Goal: Communication & Community: Ask a question

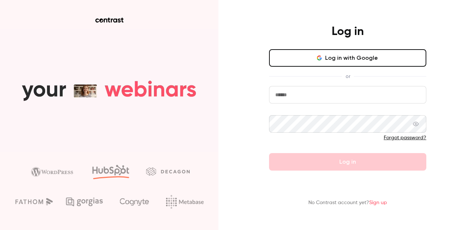
click at [312, 101] on input "email" at bounding box center [347, 94] width 157 height 17
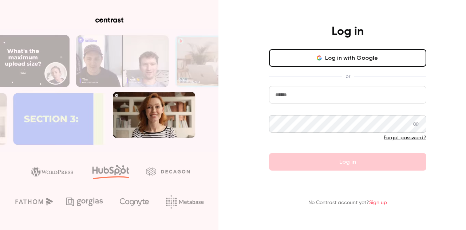
type input "**********"
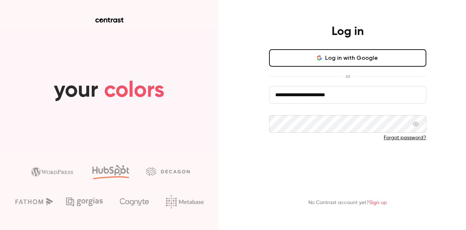
click at [344, 158] on button "Log in" at bounding box center [347, 161] width 157 height 17
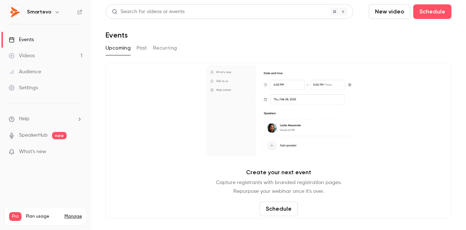
click at [37, 60] on link "Videos 1" at bounding box center [45, 56] width 91 height 16
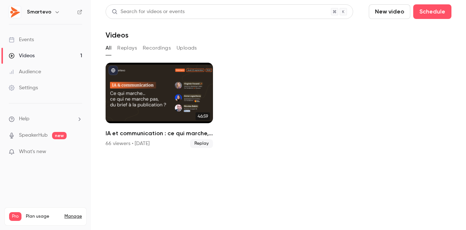
click at [44, 70] on link "Audience" at bounding box center [45, 72] width 91 height 16
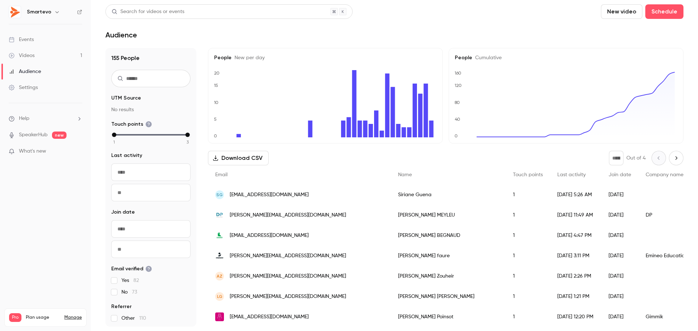
click at [50, 57] on link "Videos 1" at bounding box center [45, 56] width 91 height 16
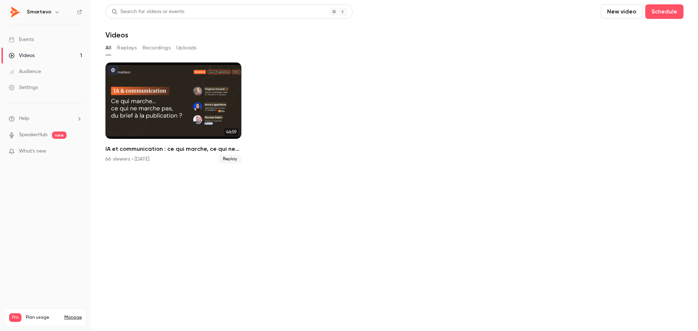
click at [45, 39] on link "Events" at bounding box center [45, 40] width 91 height 16
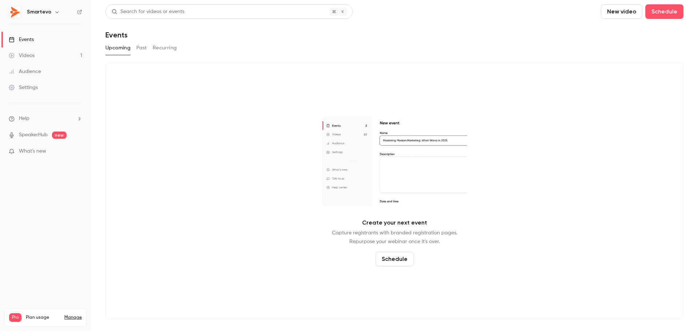
click at [143, 47] on button "Past" at bounding box center [141, 48] width 11 height 12
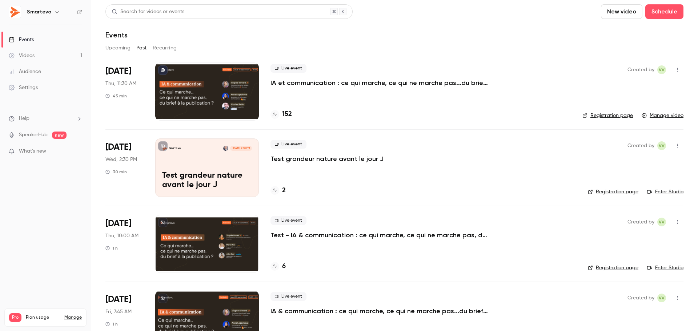
click at [171, 47] on button "Recurring" at bounding box center [165, 48] width 24 height 12
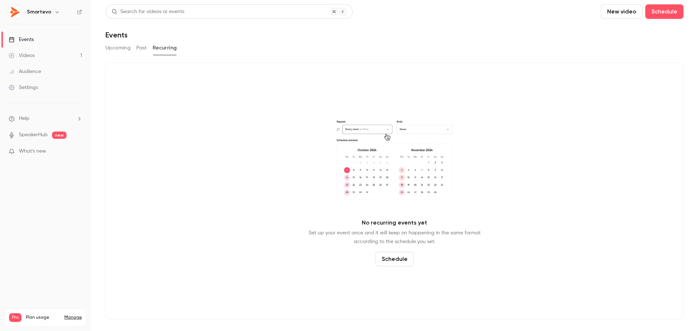
click at [145, 47] on button "Past" at bounding box center [141, 48] width 11 height 12
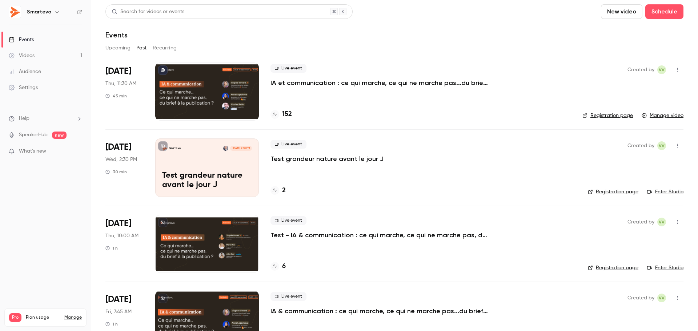
click at [45, 75] on link "Audience" at bounding box center [45, 72] width 91 height 16
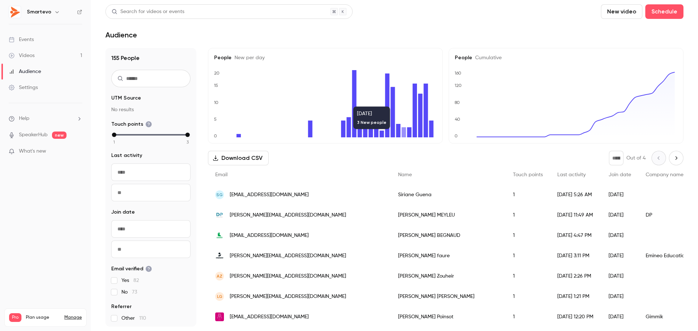
click at [465, 156] on icon "Next page" at bounding box center [677, 158] width 8 height 6
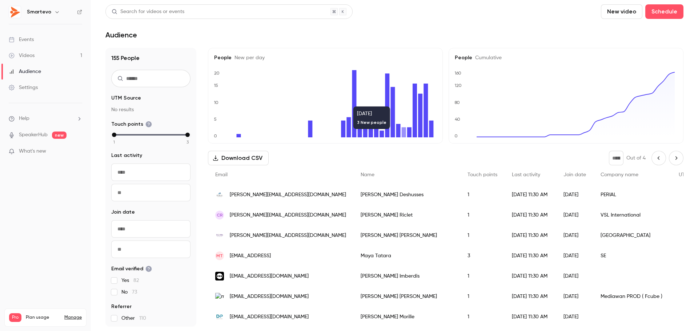
click at [465, 156] on icon "Next page" at bounding box center [677, 158] width 8 height 6
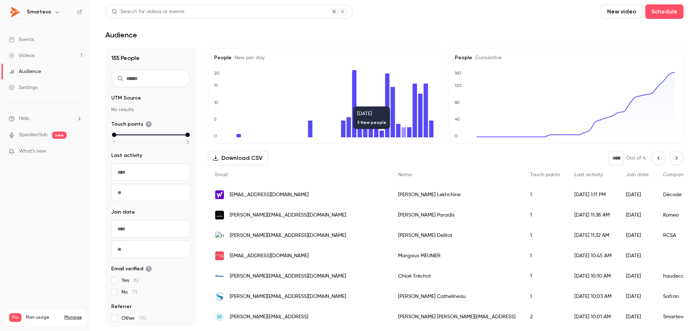
click at [465, 156] on icon "Next page" at bounding box center [677, 158] width 8 height 6
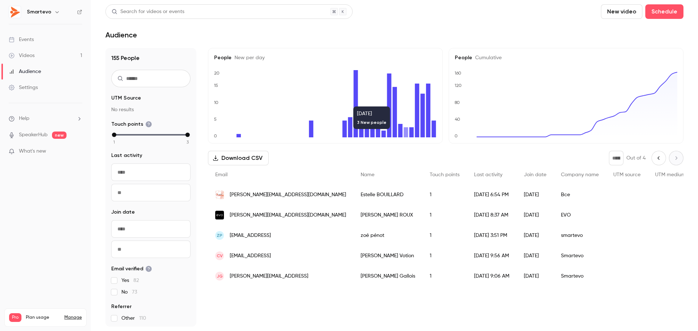
click at [465, 157] on button "Previous page" at bounding box center [659, 158] width 15 height 15
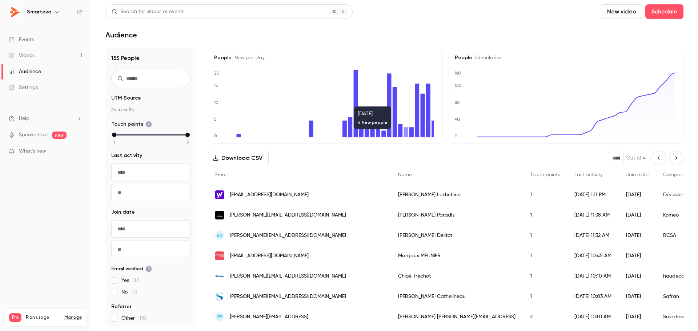
click at [465, 157] on icon "Previous page" at bounding box center [659, 158] width 8 height 6
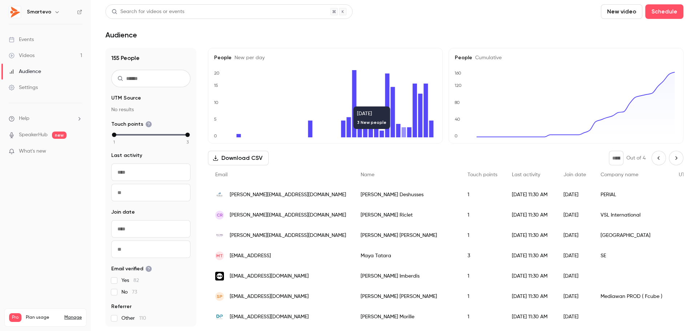
click at [465, 157] on icon "Previous page" at bounding box center [659, 158] width 8 height 6
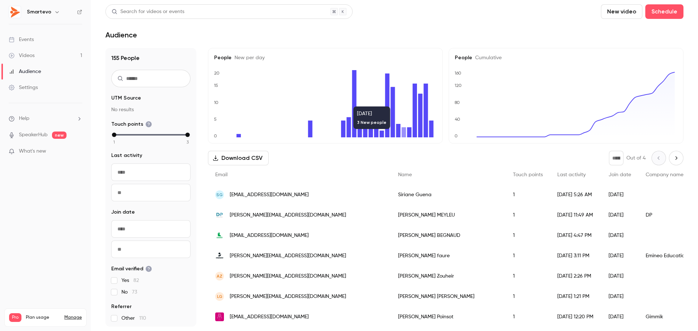
click at [249, 156] on button "Download CSV" at bounding box center [238, 158] width 61 height 15
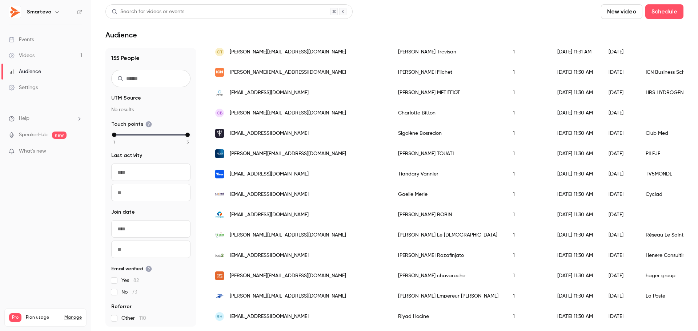
scroll to position [1, 0]
drag, startPoint x: 180, startPoint y: 133, endPoint x: 183, endPoint y: 130, distance: 4.4
click at [183, 130] on fieldset "Touch points 1 2 3" at bounding box center [150, 132] width 79 height 24
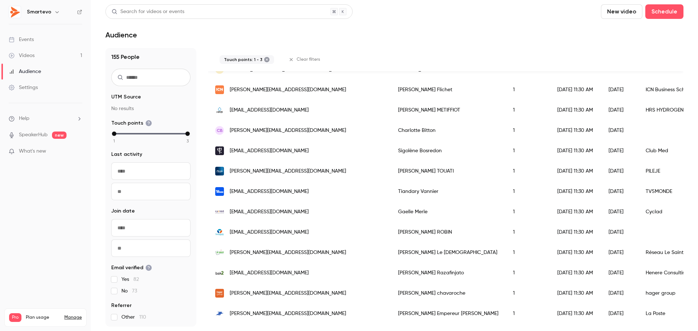
scroll to position [905, 0]
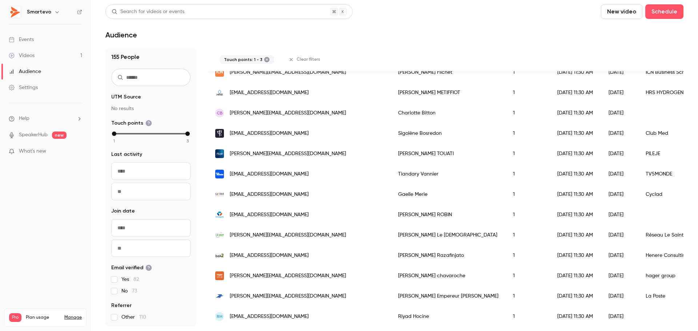
click at [146, 124] on icon at bounding box center [148, 123] width 7 height 7
click at [146, 123] on icon at bounding box center [149, 123] width 6 height 6
drag, startPoint x: 181, startPoint y: 134, endPoint x: 155, endPoint y: 133, distance: 26.6
click at [155, 133] on div "1 2 3" at bounding box center [150, 133] width 73 height 5
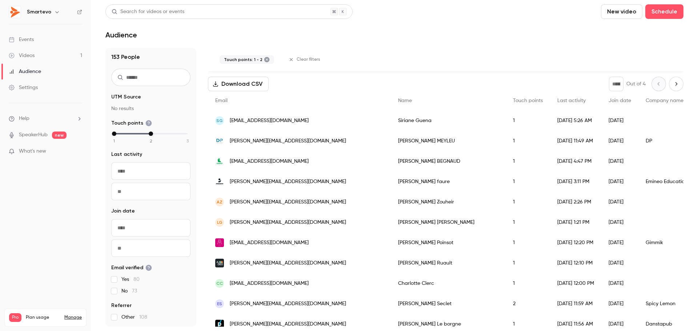
scroll to position [0, 0]
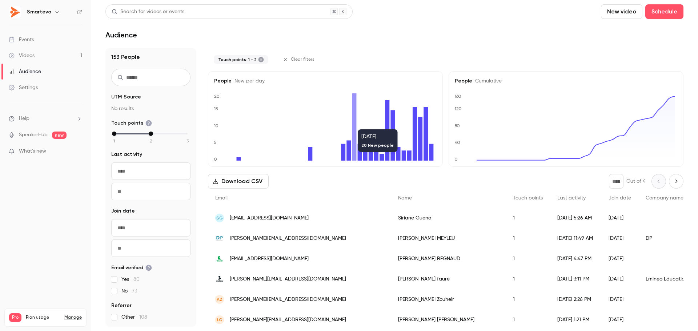
click at [465, 183] on icon "Next page" at bounding box center [677, 182] width 8 height 6
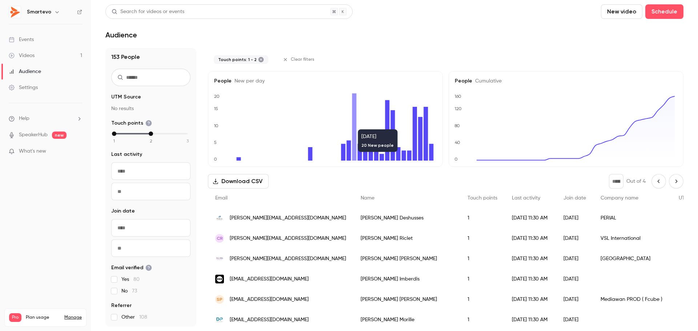
click at [465, 187] on button "Next page" at bounding box center [676, 181] width 15 height 15
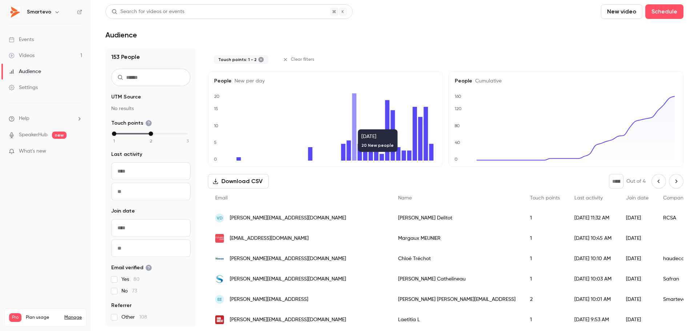
click at [465, 183] on button "Next page" at bounding box center [676, 181] width 15 height 15
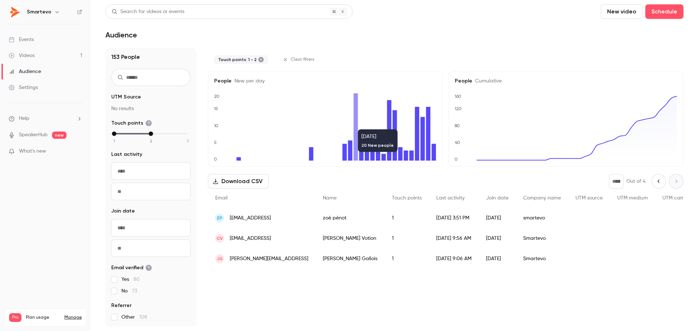
click at [465, 184] on icon "Previous page" at bounding box center [659, 182] width 8 height 6
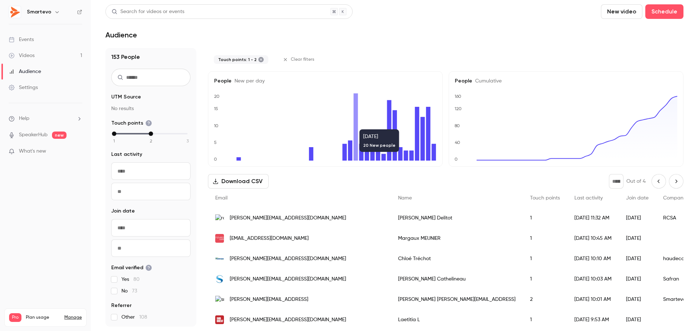
click at [465, 184] on icon "Previous page" at bounding box center [659, 182] width 8 height 6
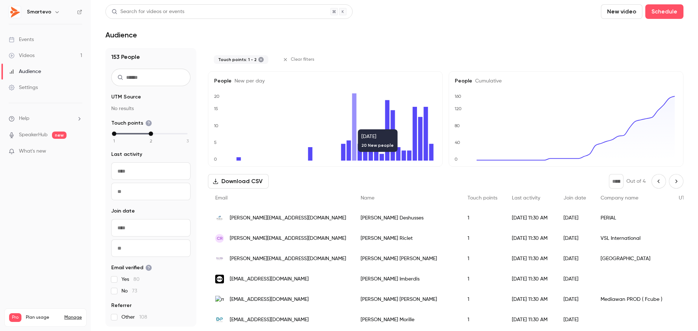
click at [465, 184] on icon "Previous page" at bounding box center [659, 182] width 8 height 6
type input "*"
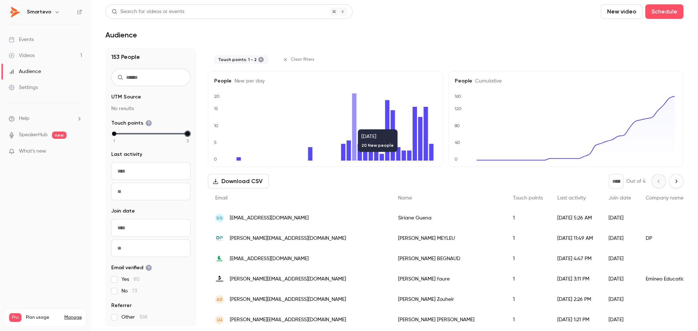
drag, startPoint x: 149, startPoint y: 136, endPoint x: 169, endPoint y: 136, distance: 20.0
click at [169, 136] on div "1 2 3" at bounding box center [150, 137] width 79 height 12
click at [48, 52] on link "Videos 1" at bounding box center [45, 56] width 91 height 16
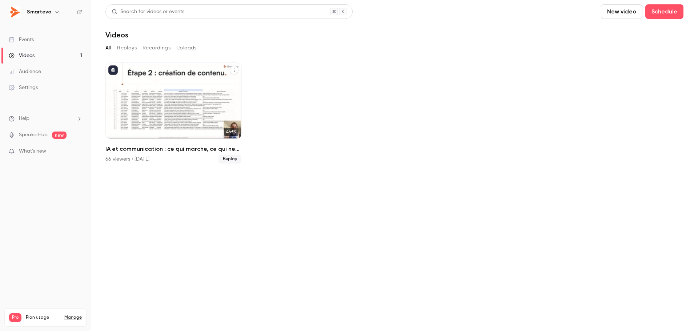
click at [114, 160] on div "66 viewers • [DATE]" at bounding box center [127, 159] width 44 height 7
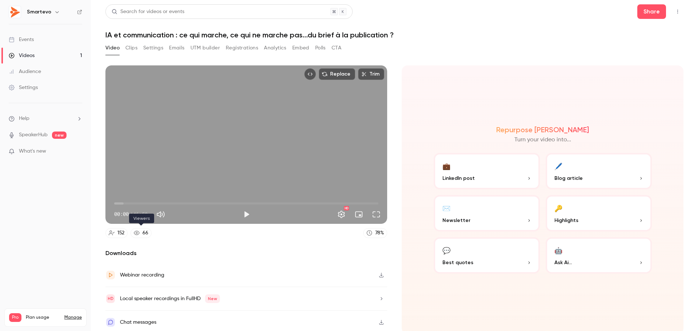
click at [144, 229] on div "66" at bounding box center [146, 234] width 6 height 8
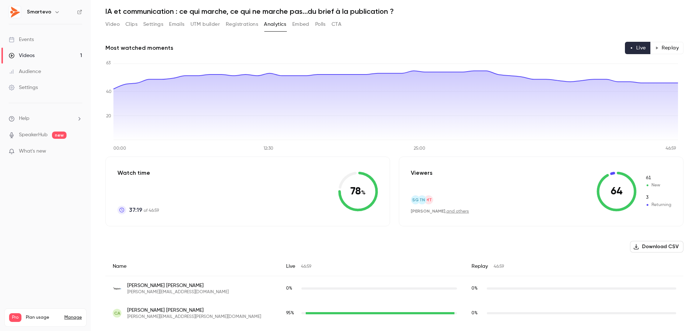
scroll to position [36, 0]
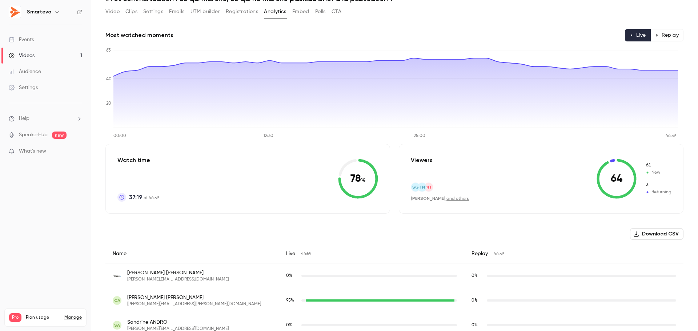
click at [465, 30] on button "Replay" at bounding box center [667, 35] width 33 height 12
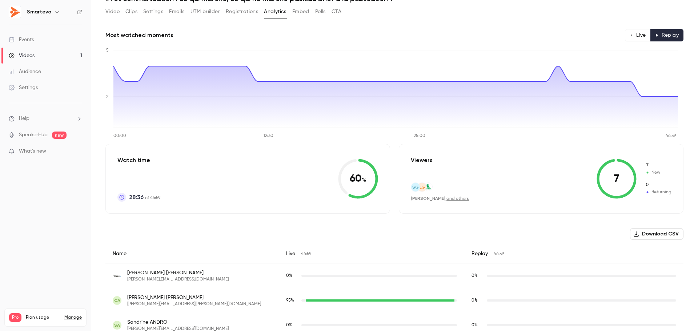
click at [465, 31] on button "Live" at bounding box center [638, 35] width 26 height 12
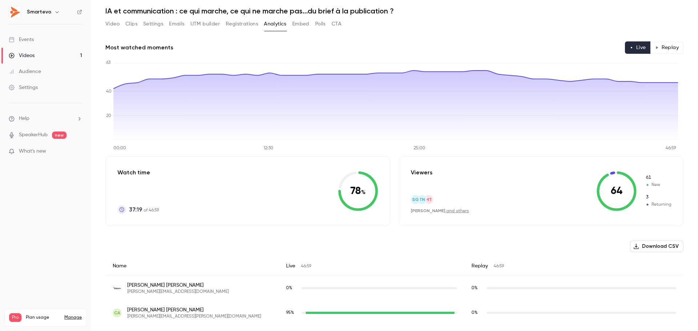
scroll to position [0, 0]
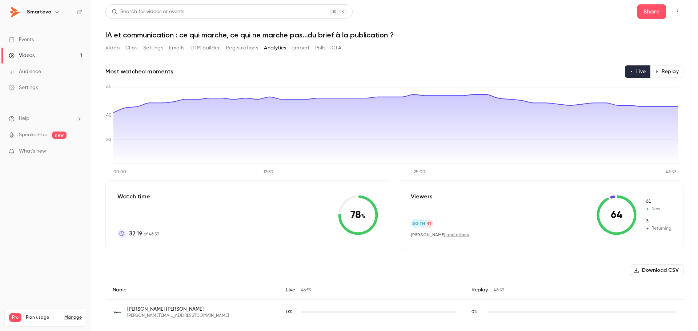
click at [32, 121] on li "Help" at bounding box center [45, 119] width 73 height 8
click at [132, 114] on link "Talk to [GEOGRAPHIC_DATA]" at bounding box center [134, 110] width 80 height 19
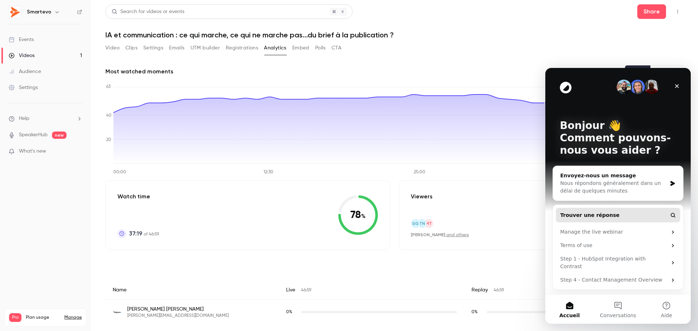
click at [465, 217] on span "Trouver une réponse" at bounding box center [589, 216] width 59 height 8
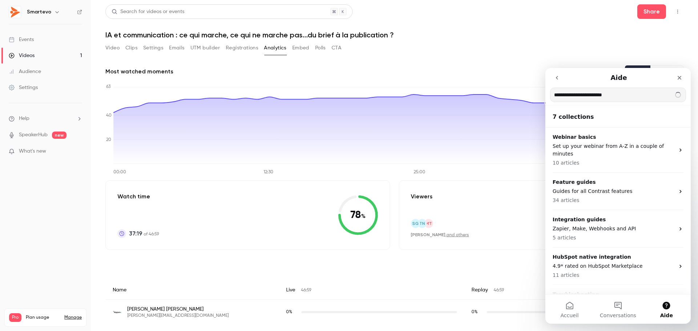
type input "**********"
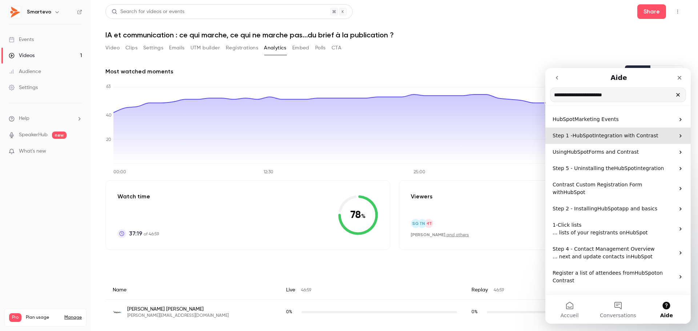
click at [465, 135] on span "Integration with Contrast" at bounding box center [627, 136] width 64 height 6
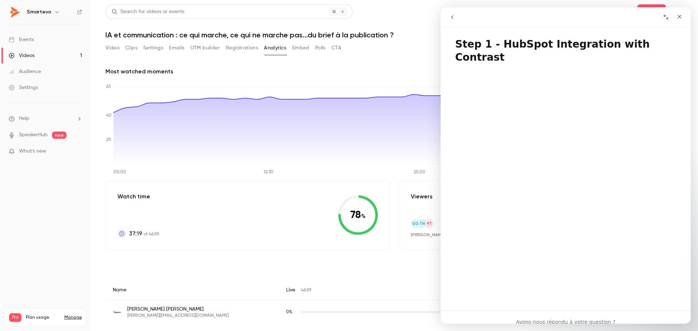
click at [455, 14] on icon "go back" at bounding box center [453, 17] width 6 height 6
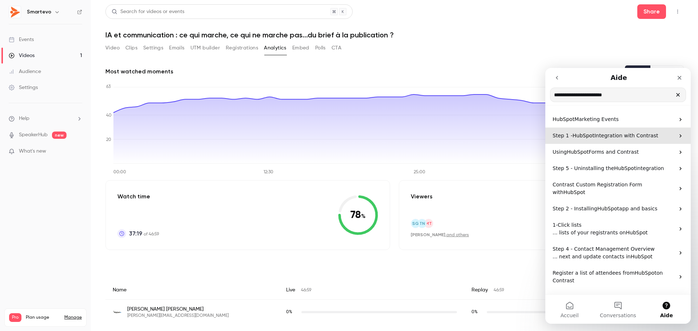
click at [465, 139] on span "Integration with Contrast" at bounding box center [627, 136] width 64 height 6
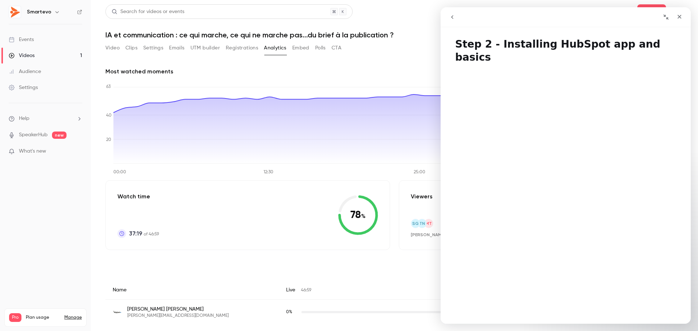
click at [32, 87] on div "Settings" at bounding box center [23, 87] width 29 height 7
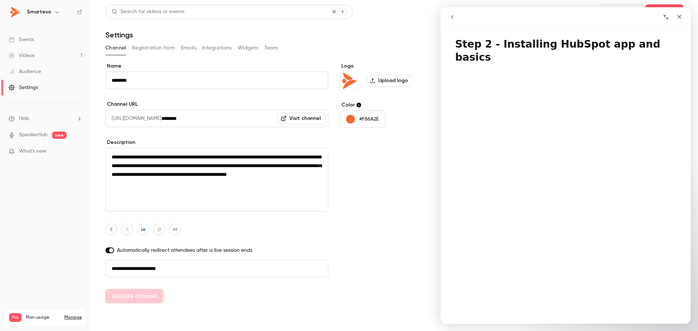
click at [160, 47] on button "Registration form" at bounding box center [153, 48] width 43 height 12
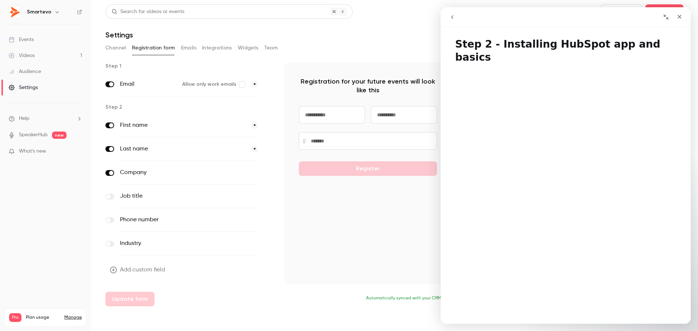
click at [190, 47] on button "Emails" at bounding box center [188, 48] width 15 height 12
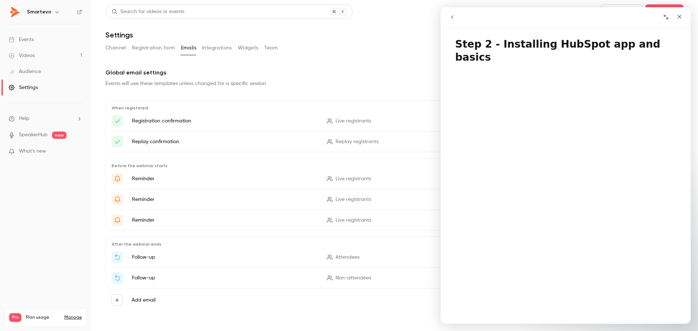
click at [215, 47] on button "Integrations" at bounding box center [217, 48] width 30 height 12
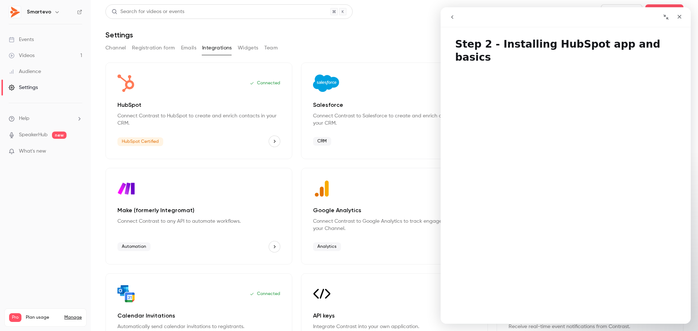
click at [211, 93] on div "Connected HubSpot Connect Contrast to HubSpot to create and enrich contacts in …" at bounding box center [198, 111] width 187 height 97
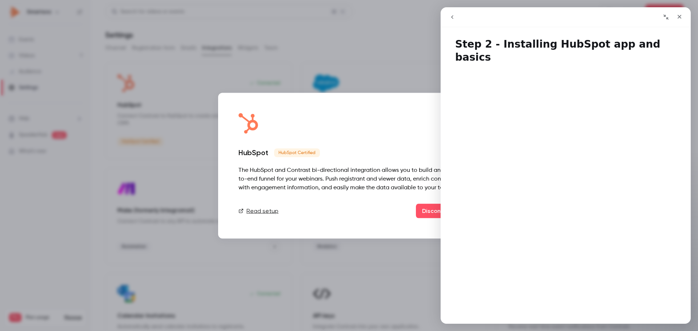
click at [328, 47] on div at bounding box center [349, 165] width 698 height 331
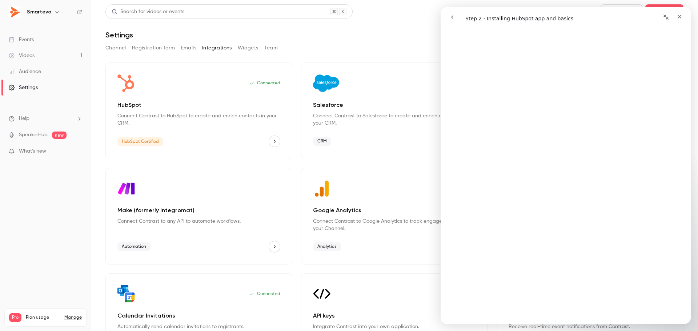
scroll to position [327, 0]
click at [274, 143] on icon "HubSpot" at bounding box center [274, 141] width 5 height 5
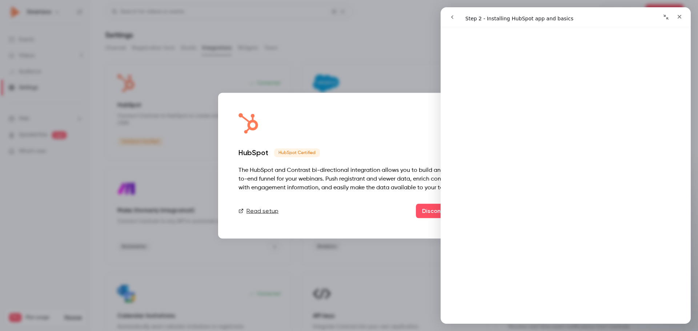
click at [465, 18] on icon "Réduire la fenêtre" at bounding box center [666, 17] width 6 height 6
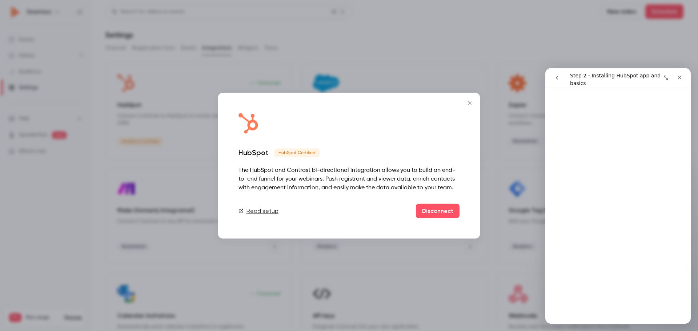
scroll to position [324, 0]
click at [431, 120] on div "HubSpot HubSpot Certified The HubSpot and Contrast bi-directional integration a…" at bounding box center [349, 166] width 262 height 146
click at [465, 103] on icon "Close" at bounding box center [469, 102] width 3 height 3
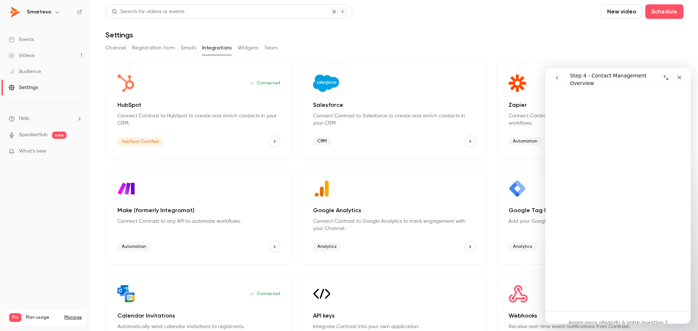
scroll to position [400, 0]
click at [32, 68] on link "Audience" at bounding box center [45, 72] width 91 height 16
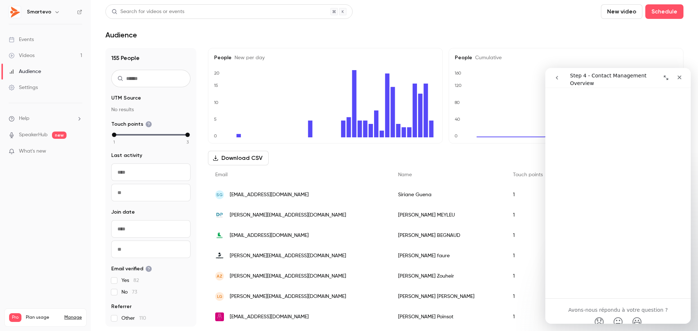
click at [35, 55] on link "Videos 1" at bounding box center [45, 56] width 91 height 16
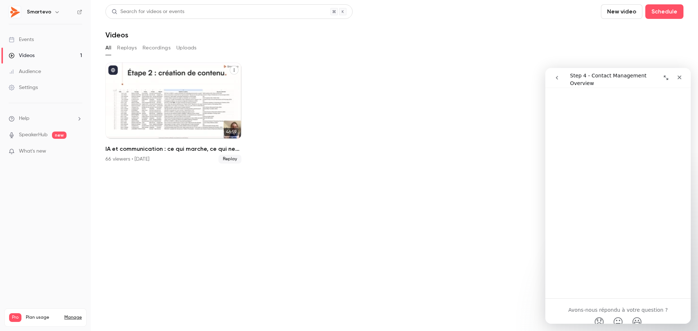
click at [212, 161] on div "66 viewers • [DATE] Replay" at bounding box center [173, 159] width 136 height 9
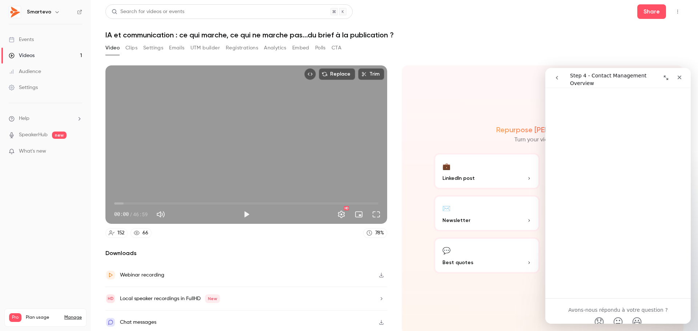
scroll to position [1, 0]
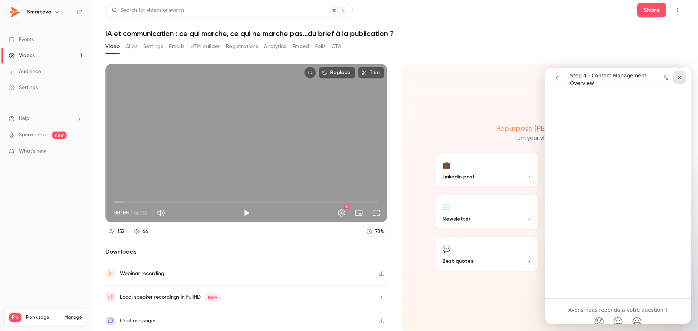
click at [465, 80] on div "Fermer" at bounding box center [679, 77] width 13 height 13
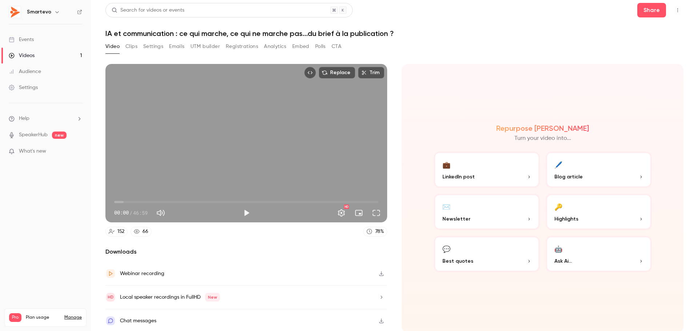
scroll to position [0, 0]
click at [24, 41] on div "Events" at bounding box center [21, 39] width 25 height 7
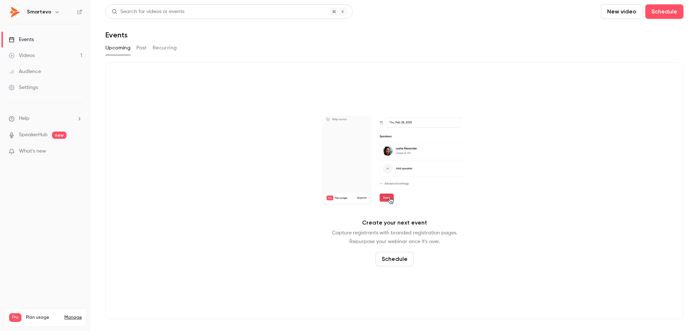
click at [33, 59] on div "Videos" at bounding box center [22, 55] width 26 height 7
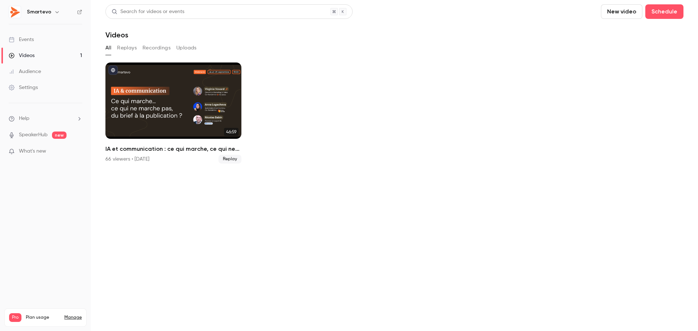
click at [42, 71] on link "Audience" at bounding box center [45, 72] width 91 height 16
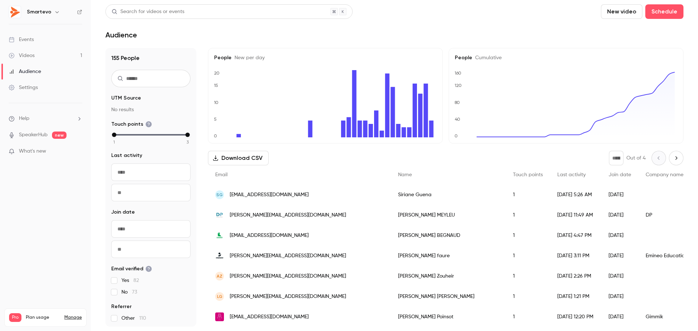
click at [41, 60] on link "Videos 1" at bounding box center [45, 56] width 91 height 16
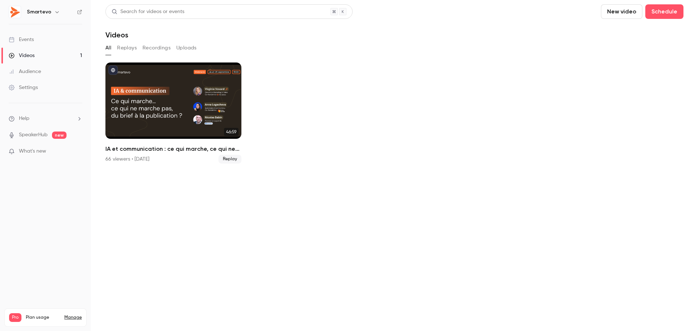
click at [126, 49] on button "Replays" at bounding box center [127, 48] width 20 height 12
click at [109, 46] on button "All" at bounding box center [108, 48] width 6 height 12
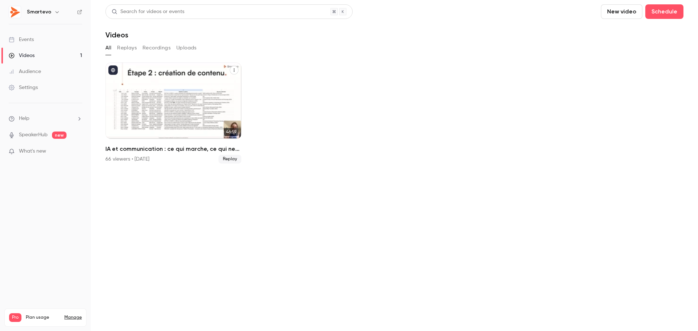
click at [138, 160] on div "66 viewers • [DATE]" at bounding box center [127, 159] width 44 height 7
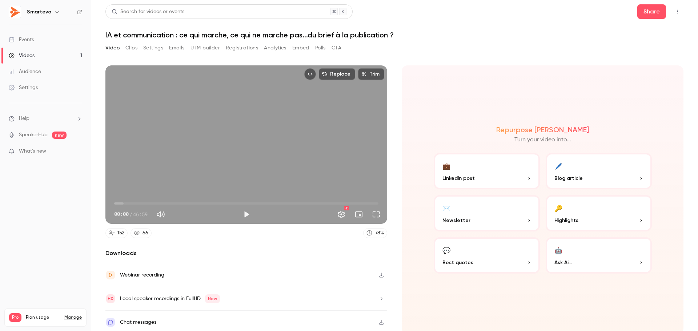
click at [138, 229] on icon at bounding box center [137, 233] width 6 height 6
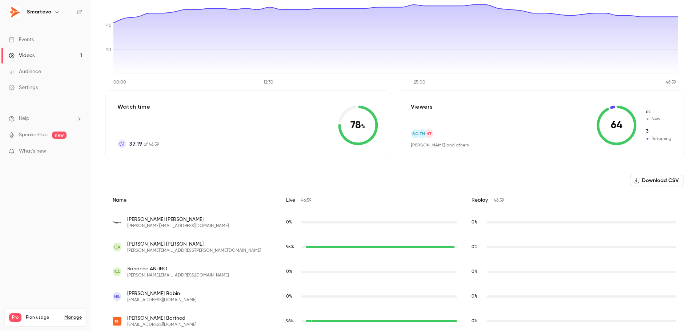
scroll to position [73, 0]
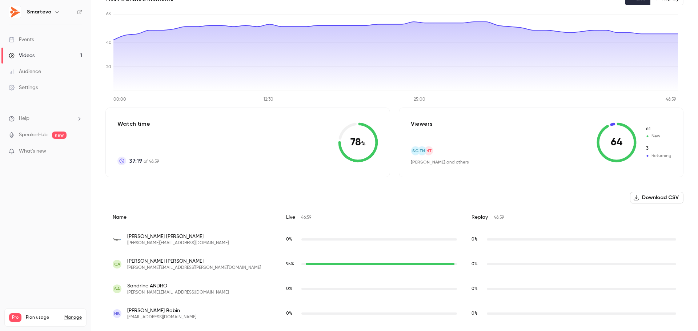
click at [45, 120] on li "Help" at bounding box center [45, 119] width 73 height 8
click at [131, 110] on link "Talk to [GEOGRAPHIC_DATA]" at bounding box center [134, 110] width 80 height 19
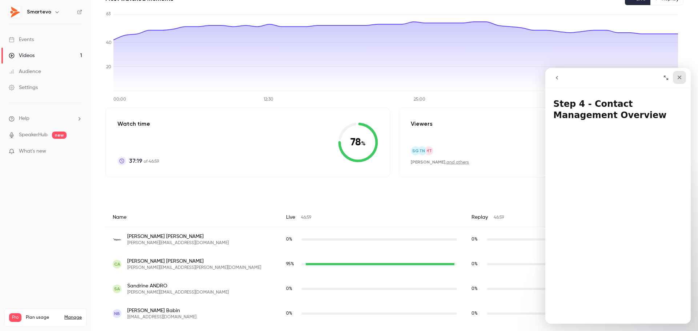
drag, startPoint x: 678, startPoint y: 81, endPoint x: 1206, endPoint y: 153, distance: 533.0
click at [465, 81] on div "Fermer" at bounding box center [679, 77] width 13 height 13
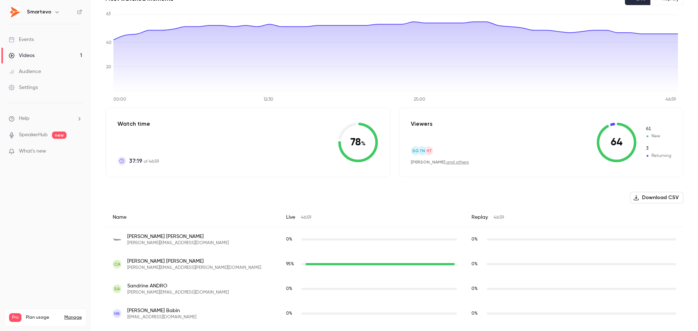
click at [59, 118] on li "Help" at bounding box center [45, 119] width 73 height 8
click at [131, 114] on link "Talk to [GEOGRAPHIC_DATA]" at bounding box center [134, 110] width 80 height 19
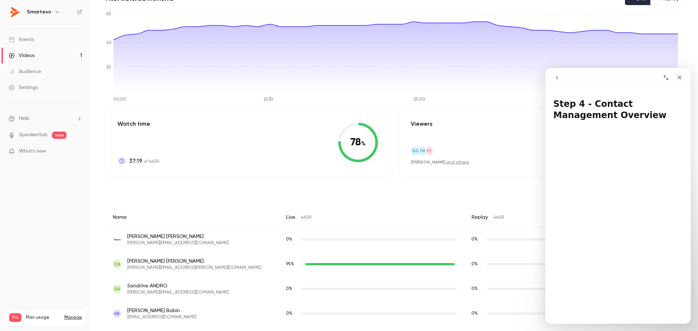
click at [465, 80] on button "go back" at bounding box center [557, 78] width 14 height 14
click at [465, 80] on icon "go back" at bounding box center [557, 78] width 6 height 6
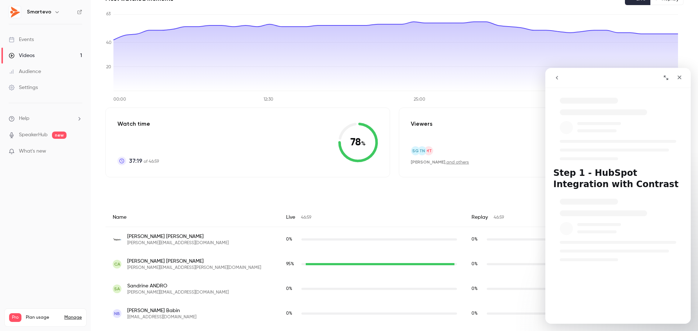
click at [465, 80] on icon "go back" at bounding box center [557, 78] width 6 height 6
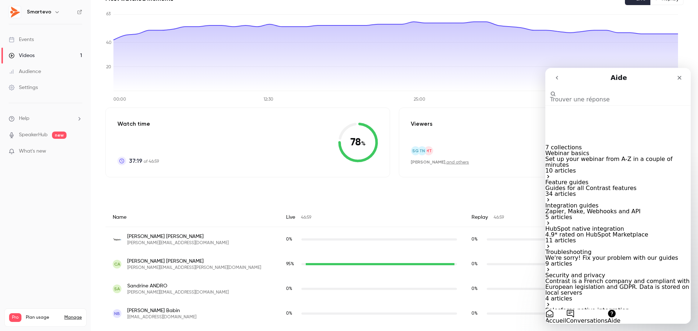
click at [465, 229] on button "Conversations" at bounding box center [586, 317] width 41 height 15
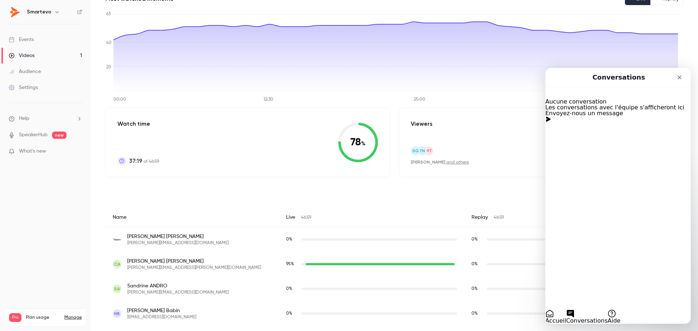
click at [465, 122] on button "Envoyez-nous un message" at bounding box center [585, 117] width 78 height 12
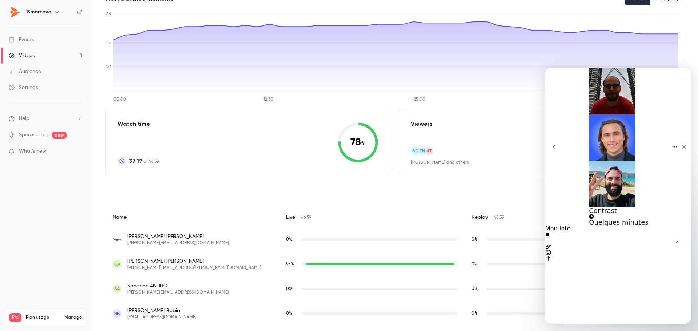
type textarea "*"
type textarea "**********"
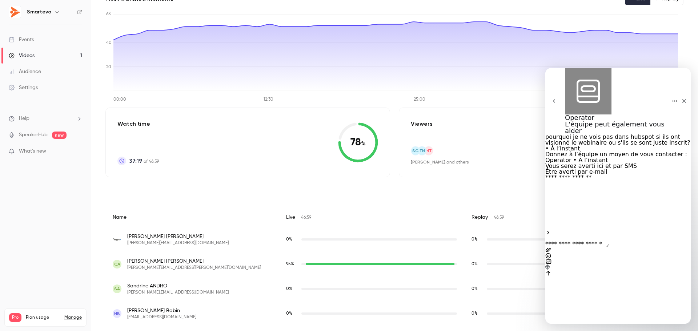
scroll to position [109, 0]
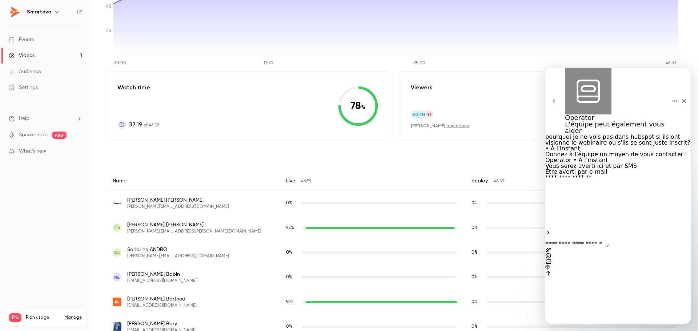
click at [465, 101] on icon "Accueil" at bounding box center [675, 101] width 5 height 1
click at [465, 229] on icon "Soumettre" at bounding box center [548, 232] width 2 height 3
click at [465, 229] on textarea "Envoyer un message..." at bounding box center [578, 250] width 64 height 6
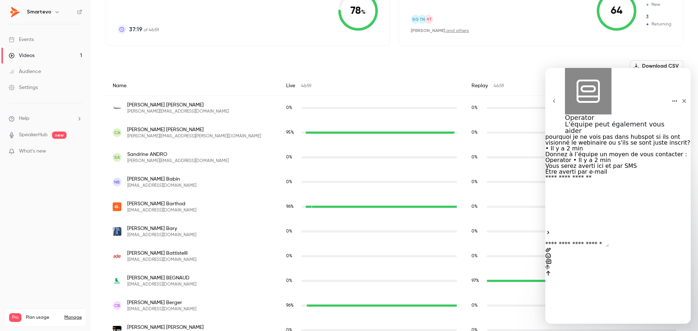
scroll to position [218, 0]
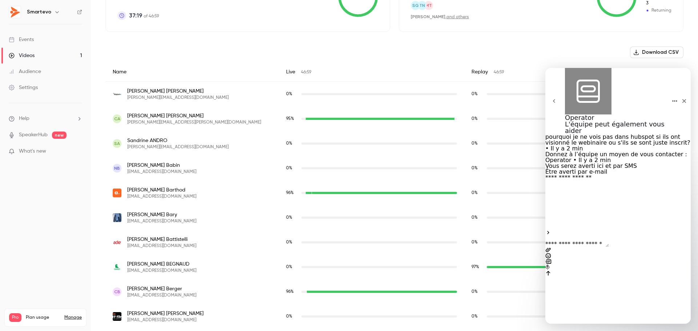
click at [465, 181] on input "Enter your email" at bounding box center [575, 178] width 58 height 6
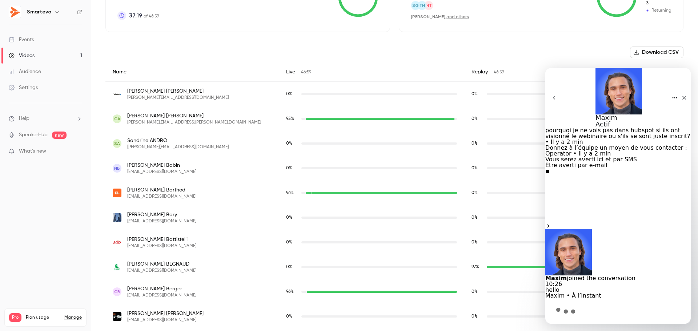
type input "*"
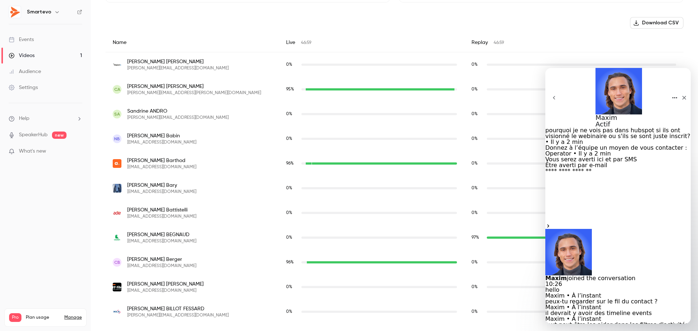
scroll to position [26, 0]
type textarea "**********"
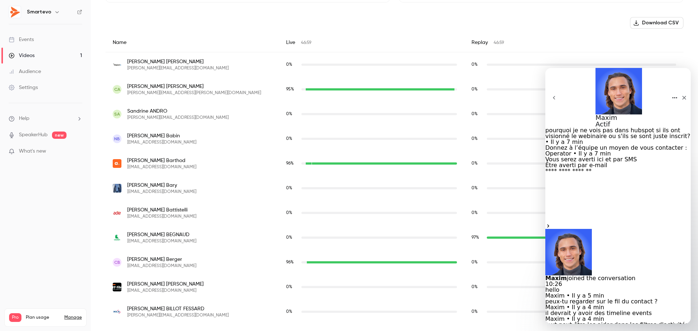
scroll to position [98, 0]
type textarea "**********"
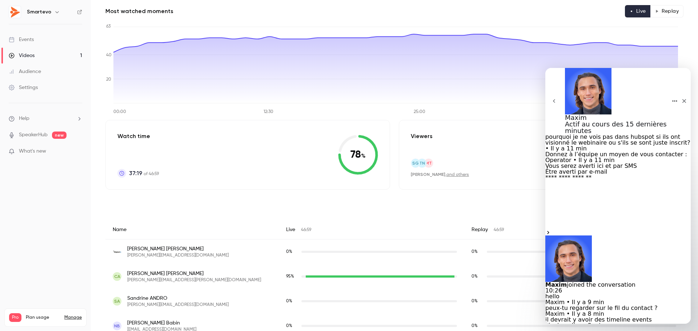
scroll to position [125, 0]
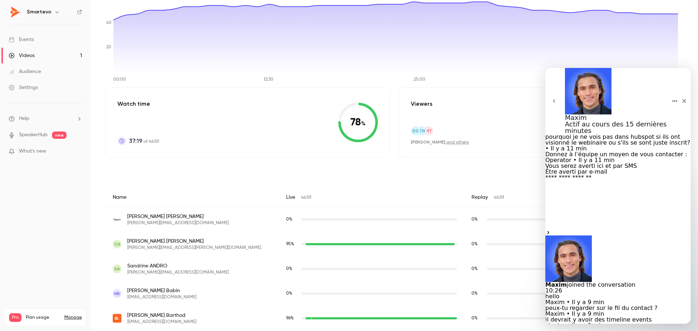
scroll to position [97, 0]
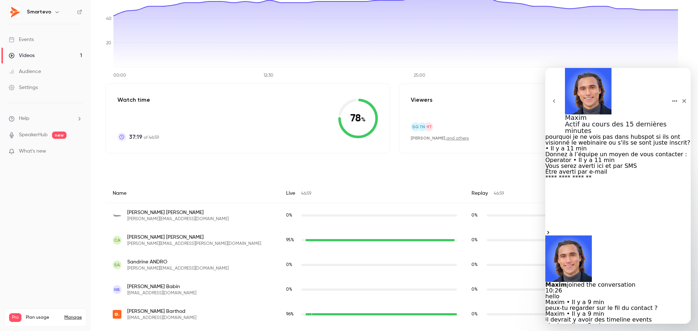
click at [444, 121] on div "Viewers SG TN MT [PERSON_NAME] , and others" at bounding box center [440, 119] width 58 height 46
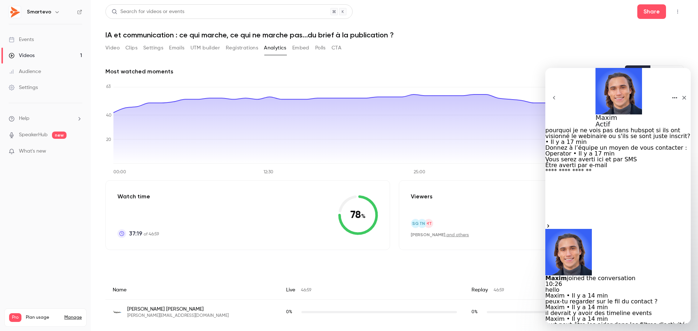
scroll to position [214, 0]
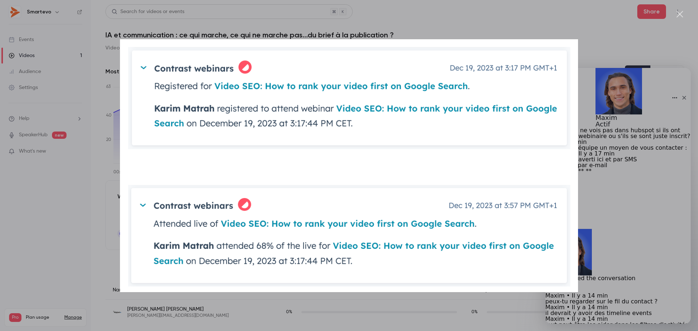
click at [465, 16] on div "Fermer" at bounding box center [680, 14] width 7 height 7
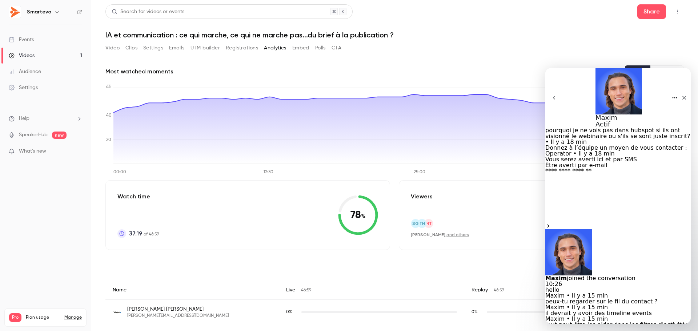
scroll to position [258, 0]
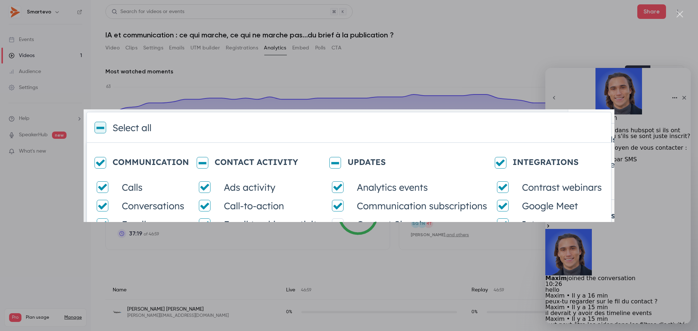
scroll to position [374, 0]
click at [465, 229] on div "Intercom Messenger" at bounding box center [349, 165] width 698 height 331
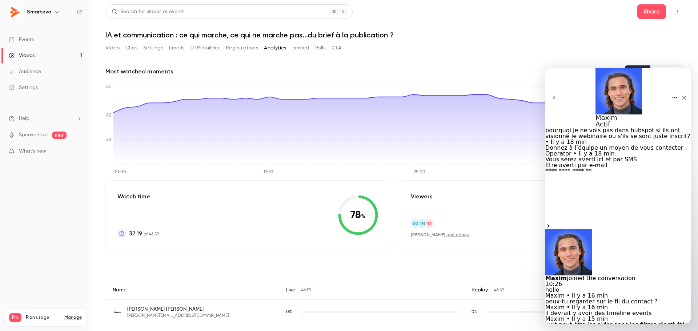
scroll to position [338, 0]
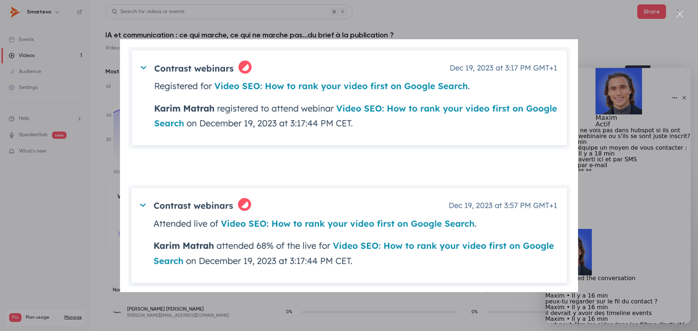
scroll to position [382, 0]
click at [465, 189] on div "Intercom Messenger" at bounding box center [349, 165] width 698 height 331
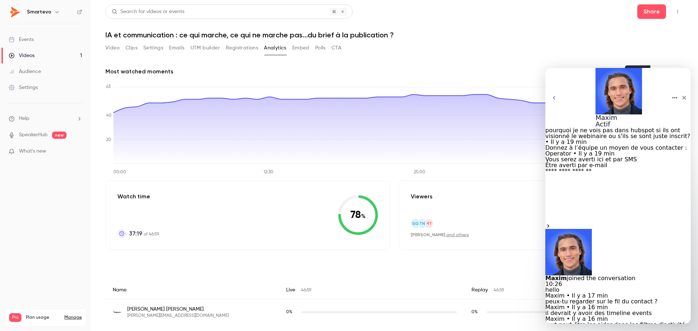
scroll to position [309, 0]
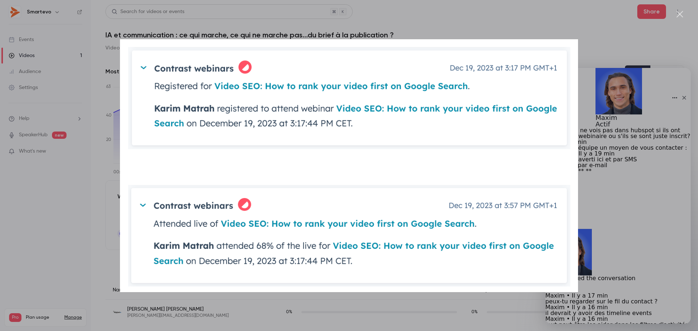
click at [465, 168] on div "Intercom Messenger" at bounding box center [349, 165] width 698 height 331
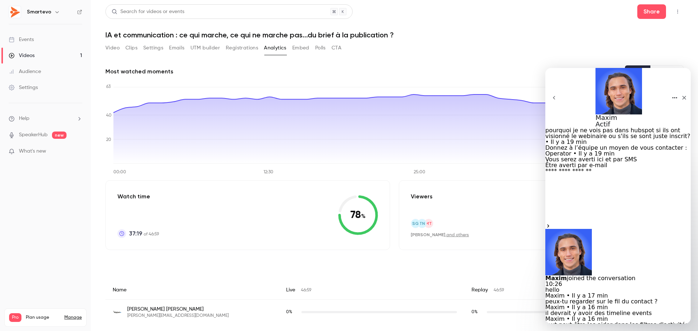
scroll to position [382, 0]
type textarea "*****"
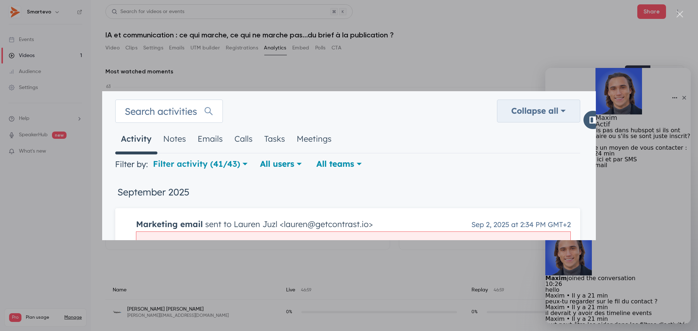
click at [465, 185] on div "Intercom Messenger" at bounding box center [349, 165] width 698 height 331
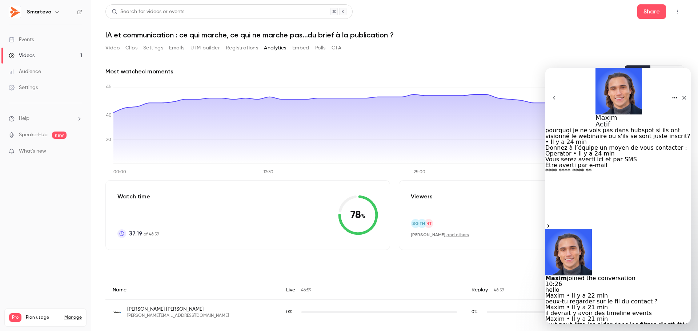
type textarea "**********"
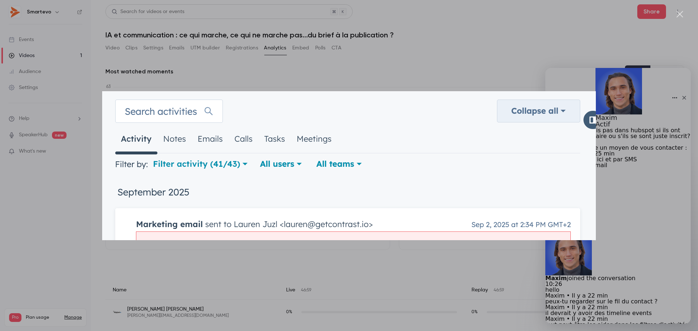
scroll to position [594, 0]
click at [465, 166] on div "Intercom Messenger" at bounding box center [349, 165] width 698 height 331
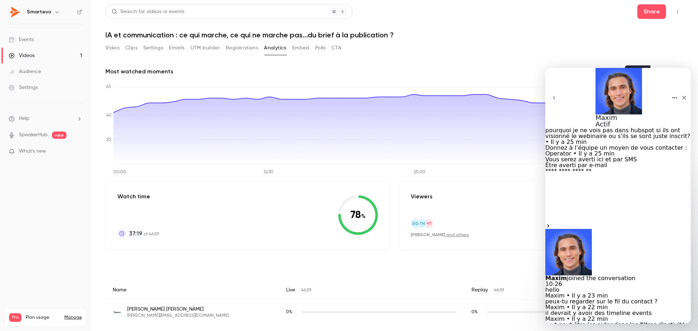
scroll to position [604, 0]
type textarea "**********"
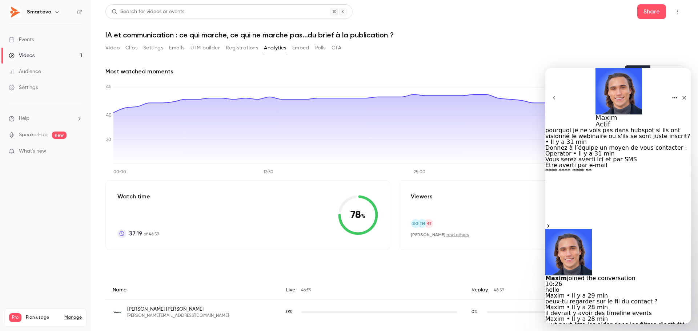
type textarea "**********"
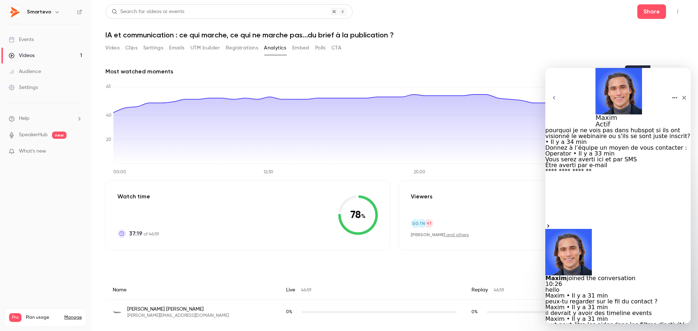
type textarea "**********"
click at [34, 35] on link "Events" at bounding box center [45, 40] width 91 height 16
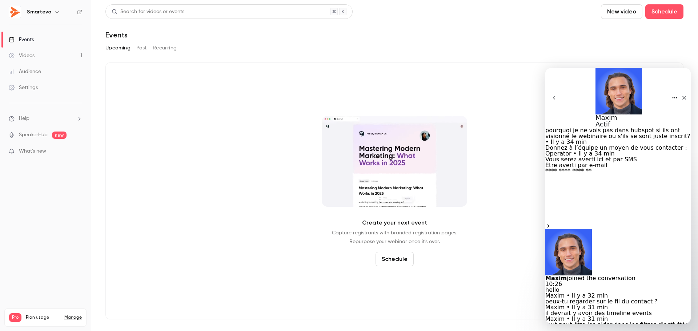
click at [143, 50] on button "Past" at bounding box center [141, 48] width 11 height 12
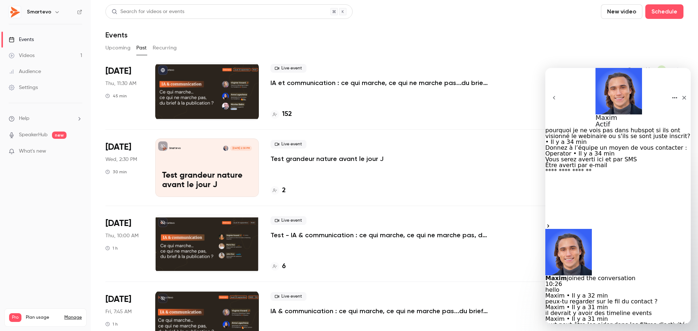
click at [280, 116] on div "152" at bounding box center [281, 114] width 21 height 10
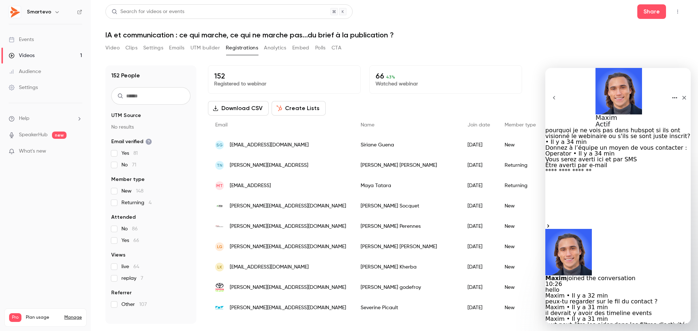
scroll to position [863, 0]
click at [280, 112] on button "Create Lists" at bounding box center [299, 108] width 54 height 15
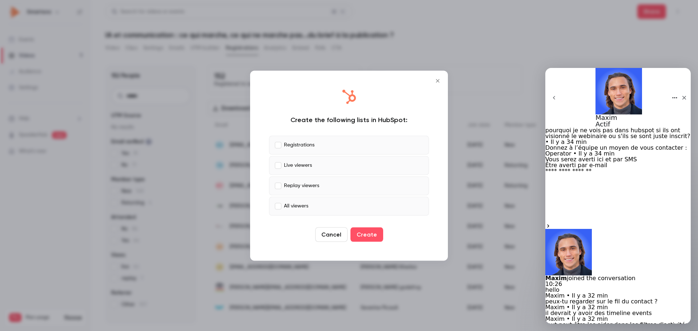
type textarea "*"
type textarea "**********"
click at [465, 95] on icon "Fermer" at bounding box center [685, 98] width 6 height 6
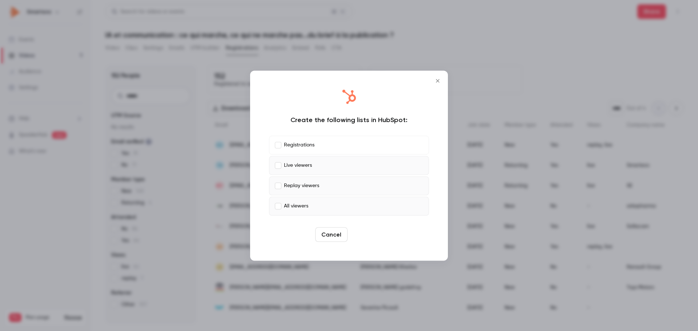
click at [372, 229] on button "Create" at bounding box center [367, 234] width 33 height 15
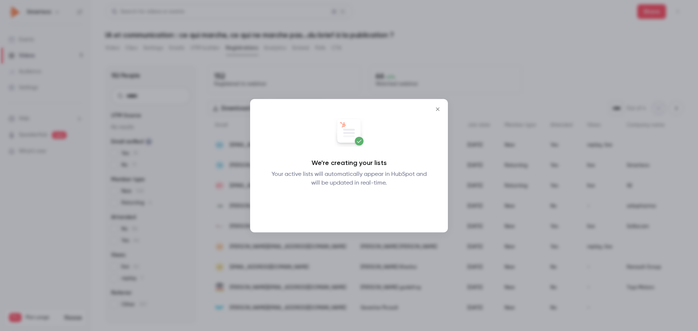
click at [351, 205] on button "Okay" at bounding box center [349, 206] width 27 height 15
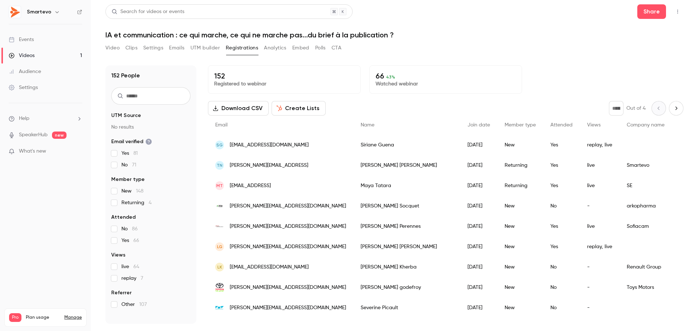
click at [33, 121] on li "Help" at bounding box center [45, 119] width 73 height 8
click at [113, 112] on link "Talk to [GEOGRAPHIC_DATA]" at bounding box center [134, 110] width 80 height 19
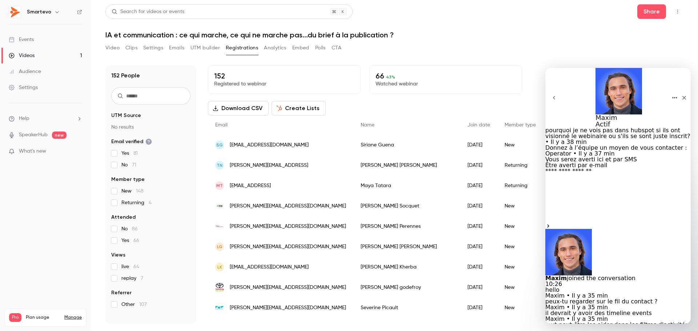
type textarea "**********"
type textarea "*"
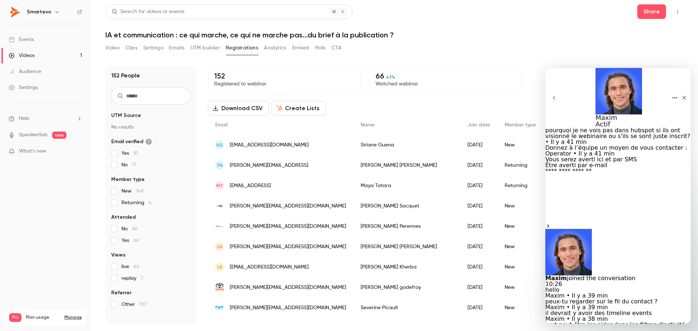
click at [366, 113] on div "Download CSV Create Lists * Out of 4" at bounding box center [446, 108] width 476 height 15
click at [465, 91] on div "Fermer" at bounding box center [684, 97] width 13 height 13
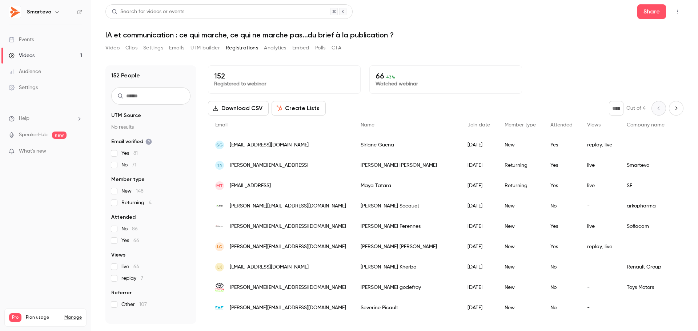
click at [310, 105] on button "Create Lists" at bounding box center [299, 108] width 54 height 15
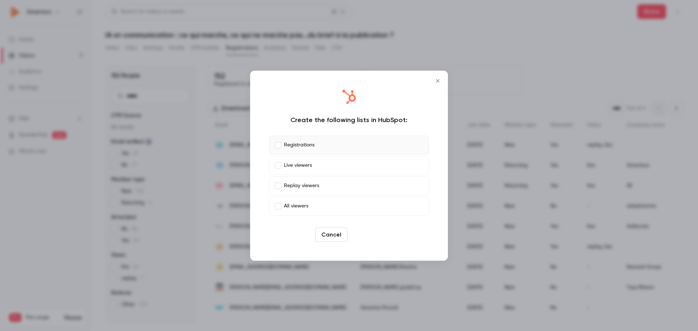
click at [366, 229] on button "Create" at bounding box center [367, 234] width 33 height 15
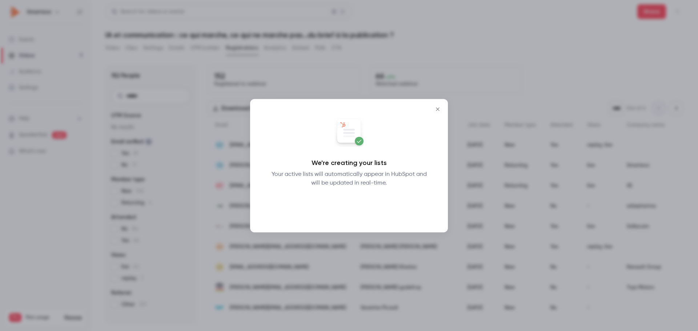
click at [348, 205] on button "Okay" at bounding box center [349, 206] width 27 height 15
